Goal: Task Accomplishment & Management: Complete application form

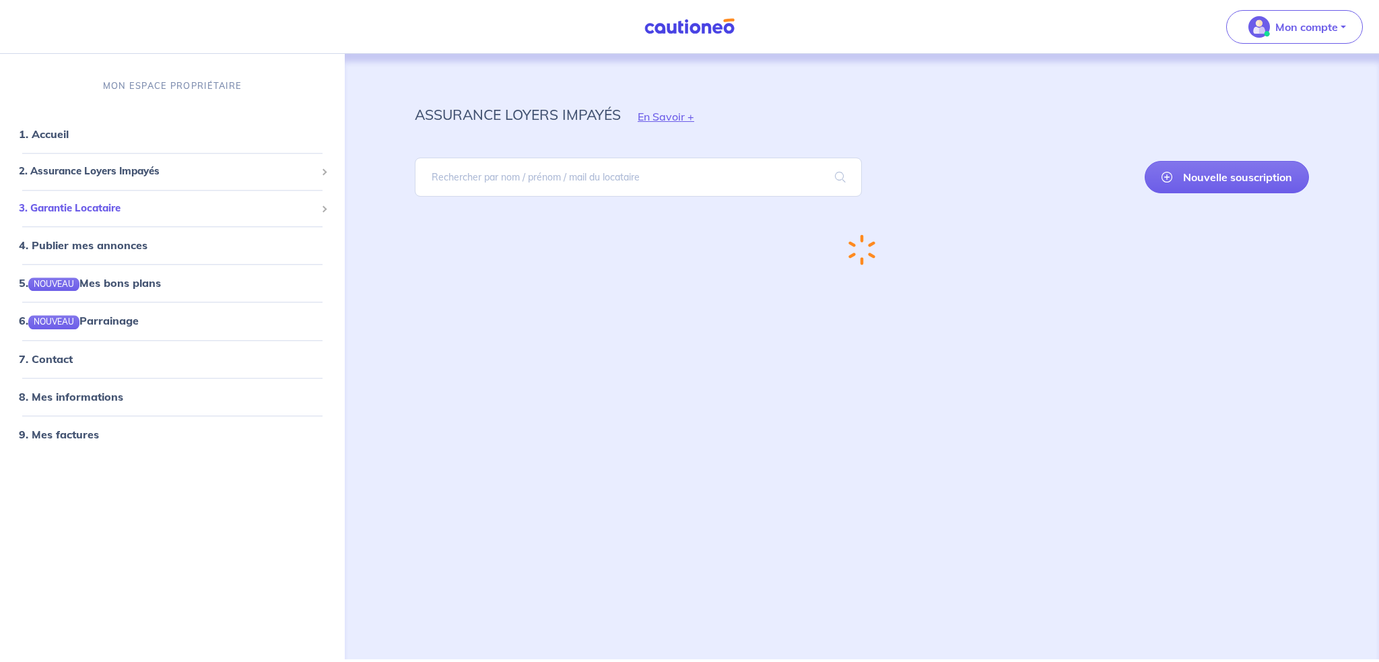
click at [129, 204] on span "3. Garantie Locataire" at bounding box center [167, 208] width 297 height 15
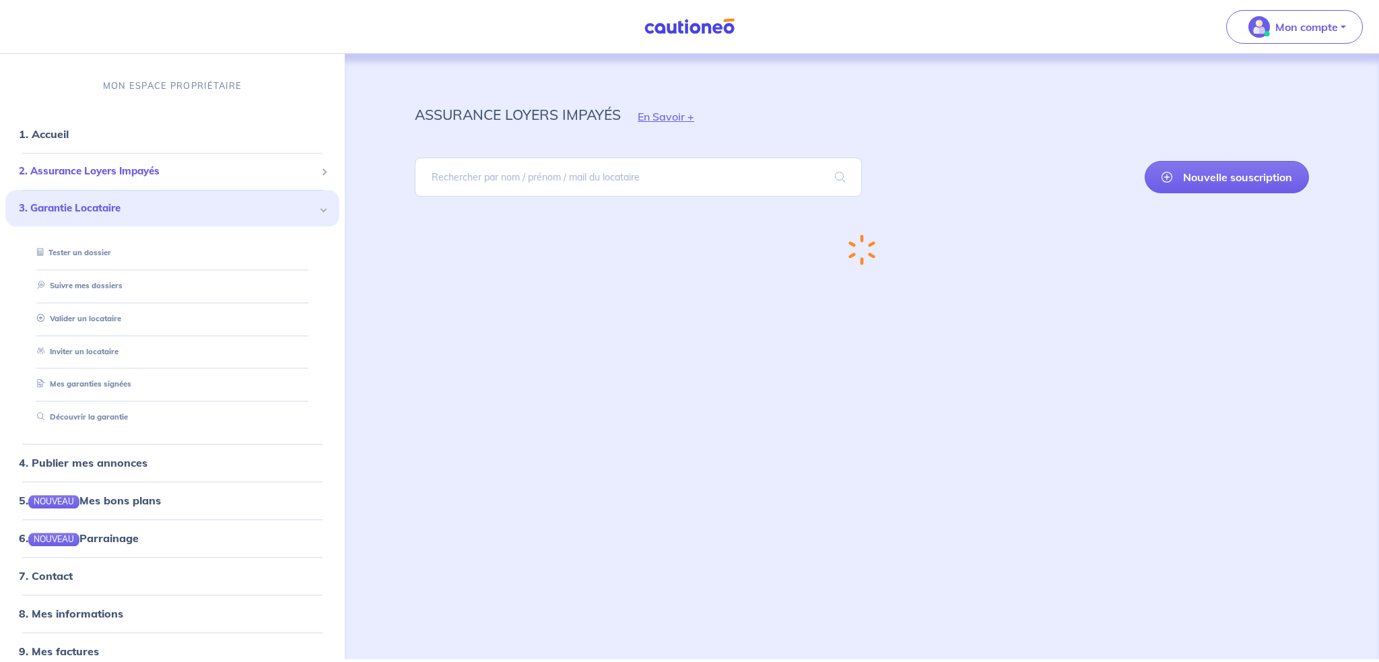
click at [150, 165] on span "2. Assurance Loyers Impayés" at bounding box center [167, 171] width 297 height 15
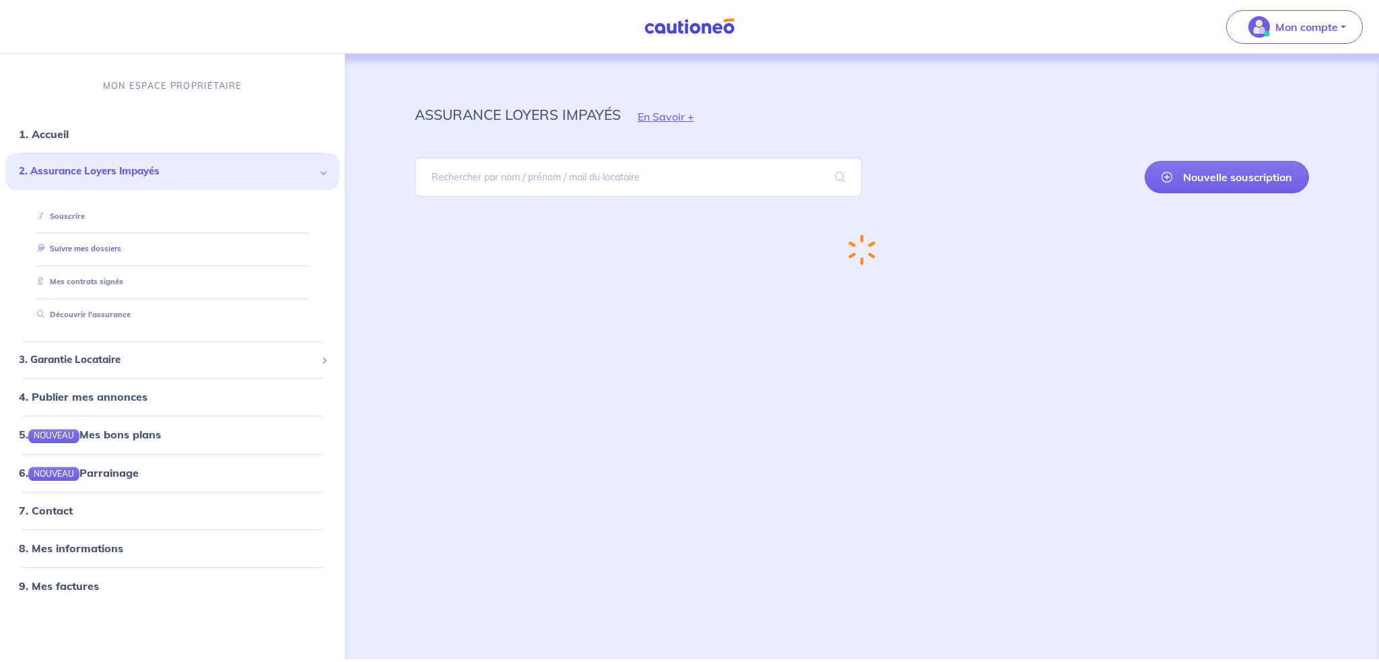
click at [78, 245] on link "Suivre mes dossiers" at bounding box center [77, 248] width 90 height 9
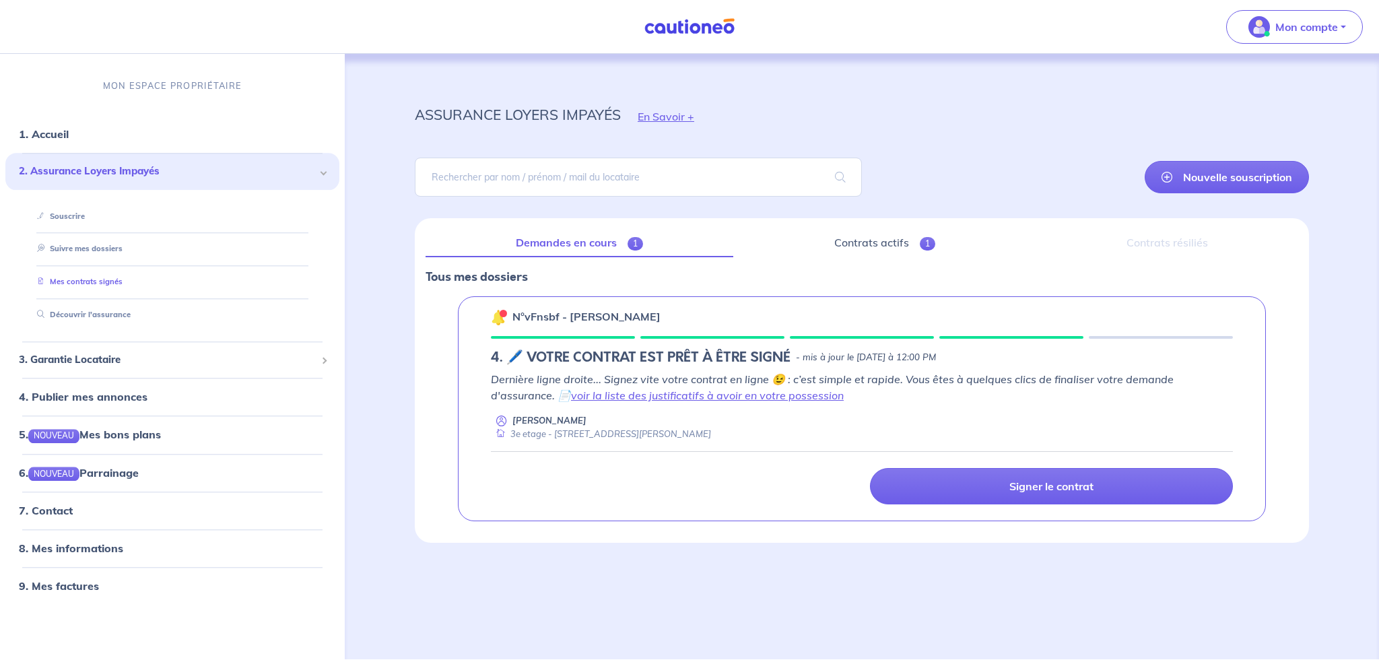
click at [85, 285] on link "Mes contrats signés" at bounding box center [77, 281] width 91 height 9
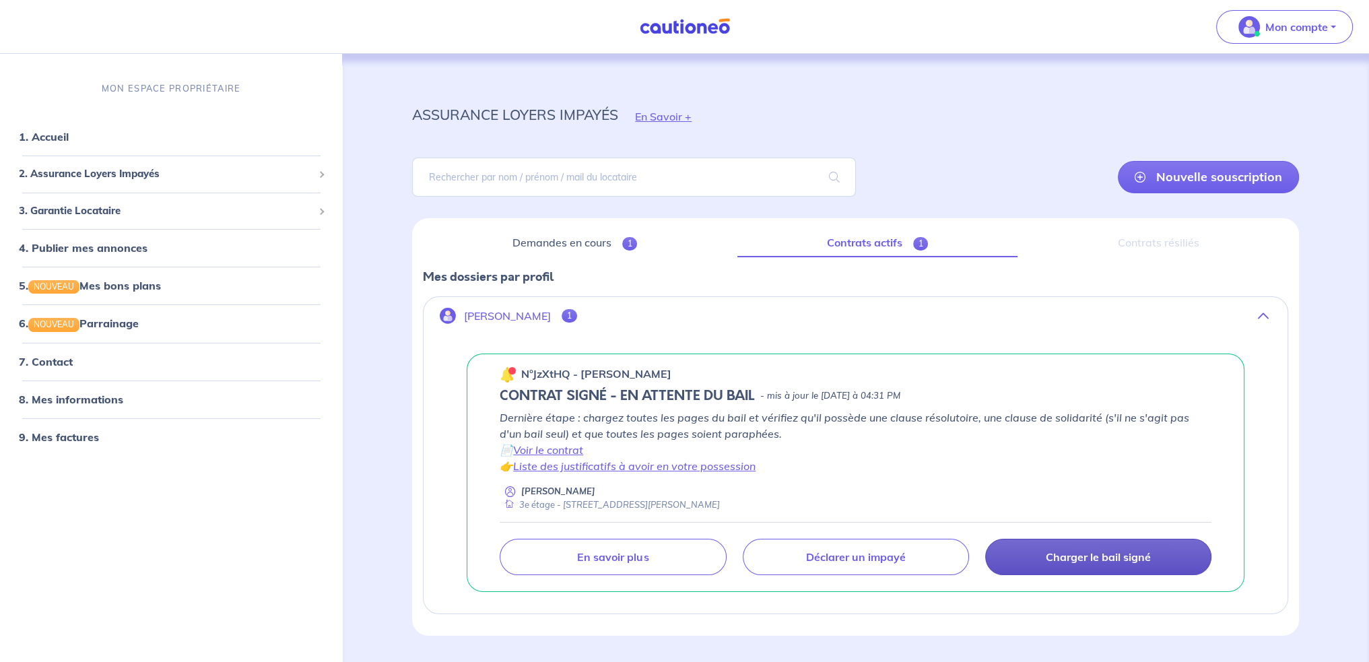
click at [1040, 545] on link "Charger le bail signé" at bounding box center [1098, 557] width 226 height 36
click at [1046, 550] on p "Charger le bail signé" at bounding box center [1098, 556] width 105 height 13
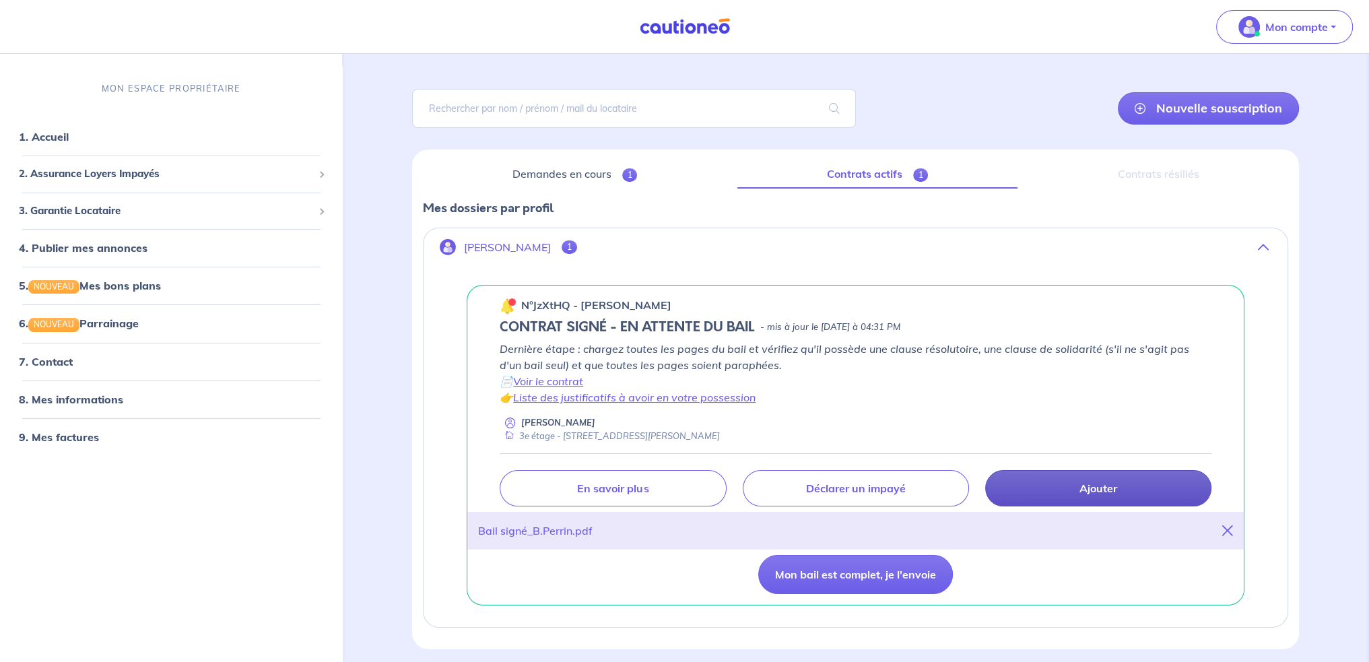
scroll to position [118, 0]
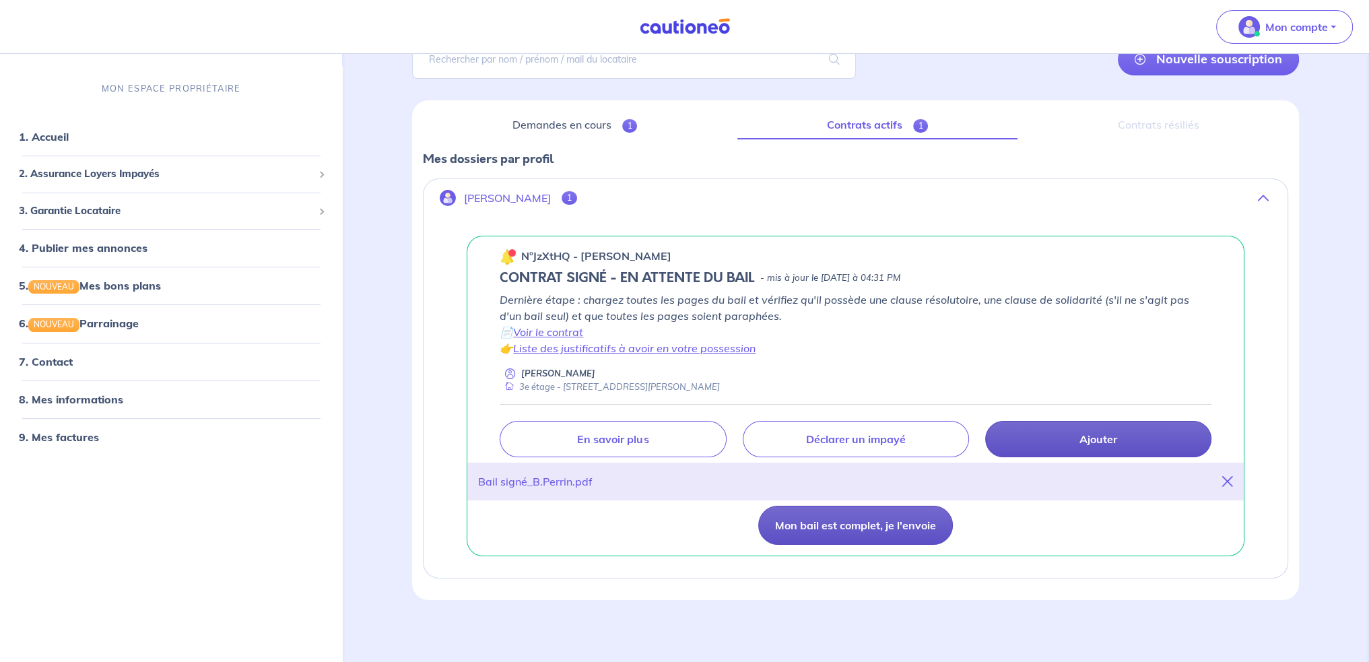
click at [896, 525] on button "Mon bail est complet, je l'envoie" at bounding box center [855, 525] width 195 height 39
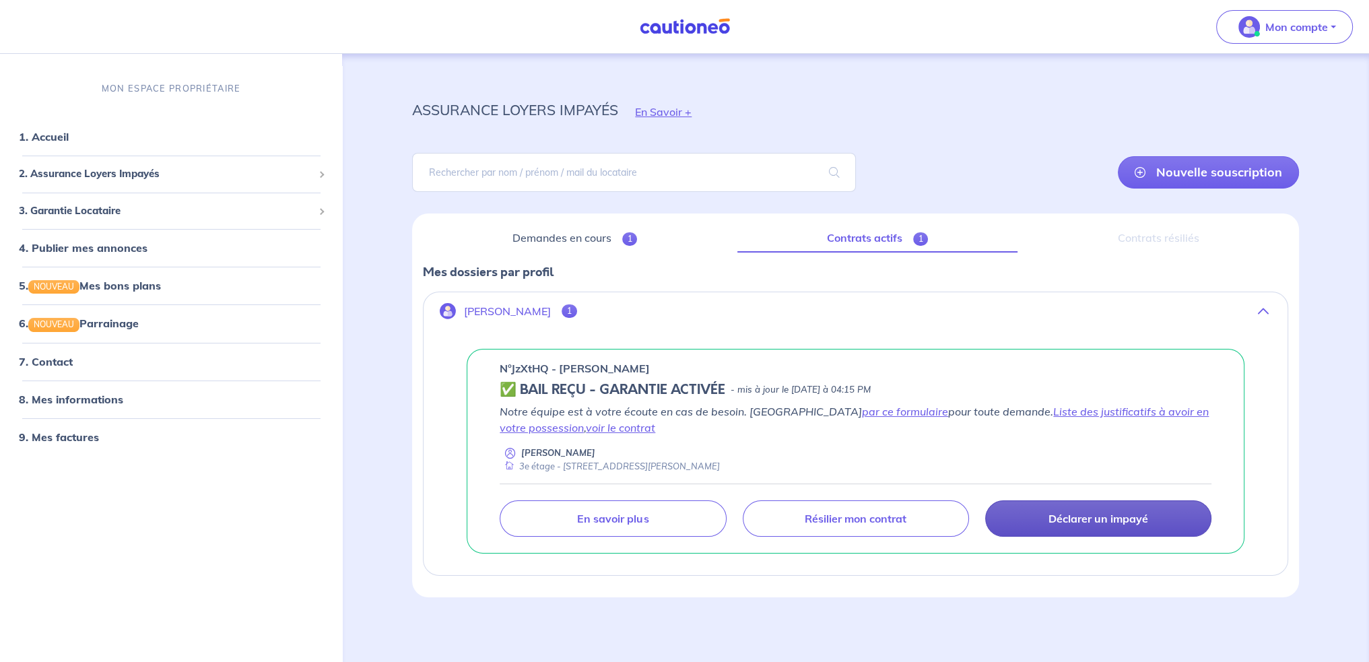
scroll to position [3, 0]
